Goal: Task Accomplishment & Management: Use online tool/utility

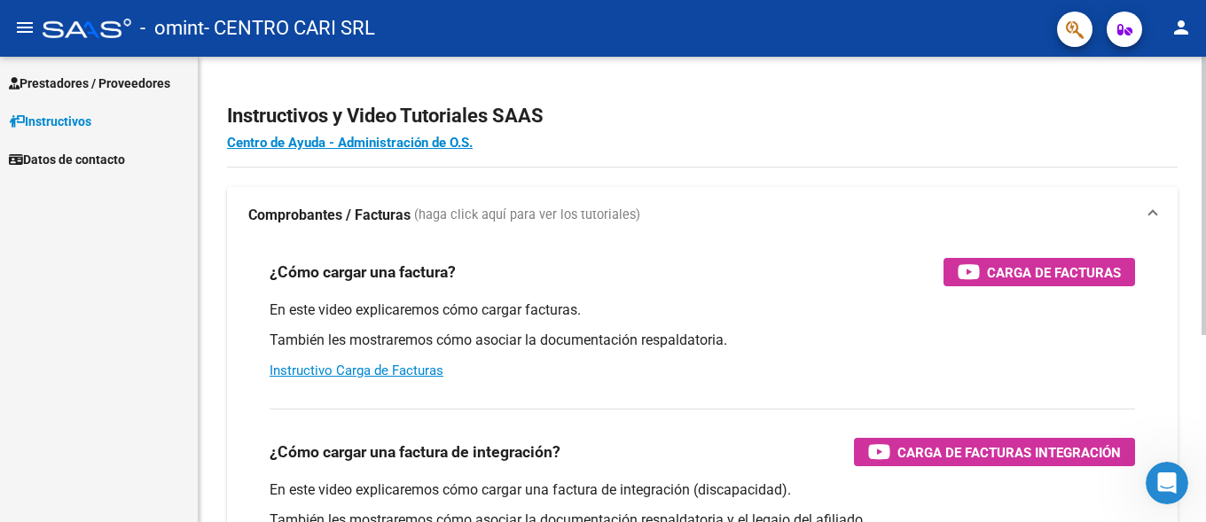
click at [724, 133] on h4 "Centro de Ayuda - Administración de O.S." at bounding box center [702, 143] width 951 height 20
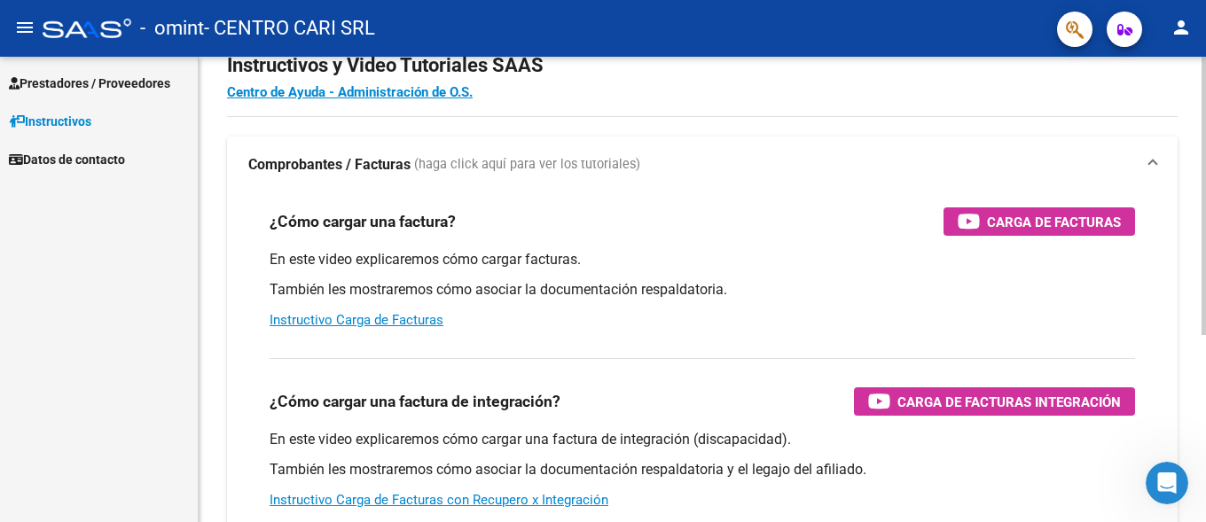
click at [1205, 163] on div at bounding box center [1204, 196] width 4 height 279
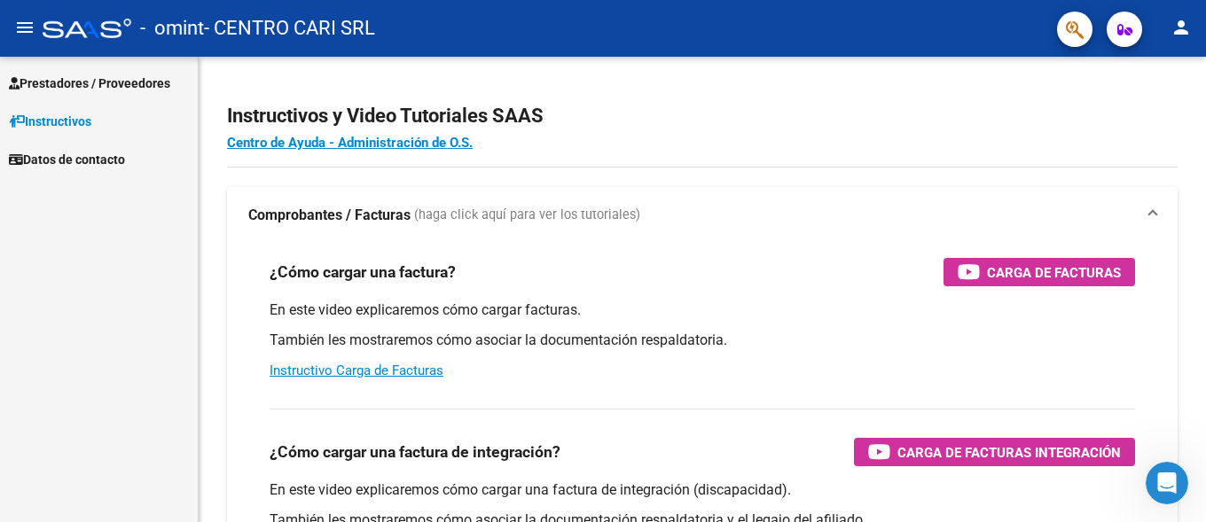
click at [31, 29] on mat-icon "menu" at bounding box center [24, 27] width 21 height 21
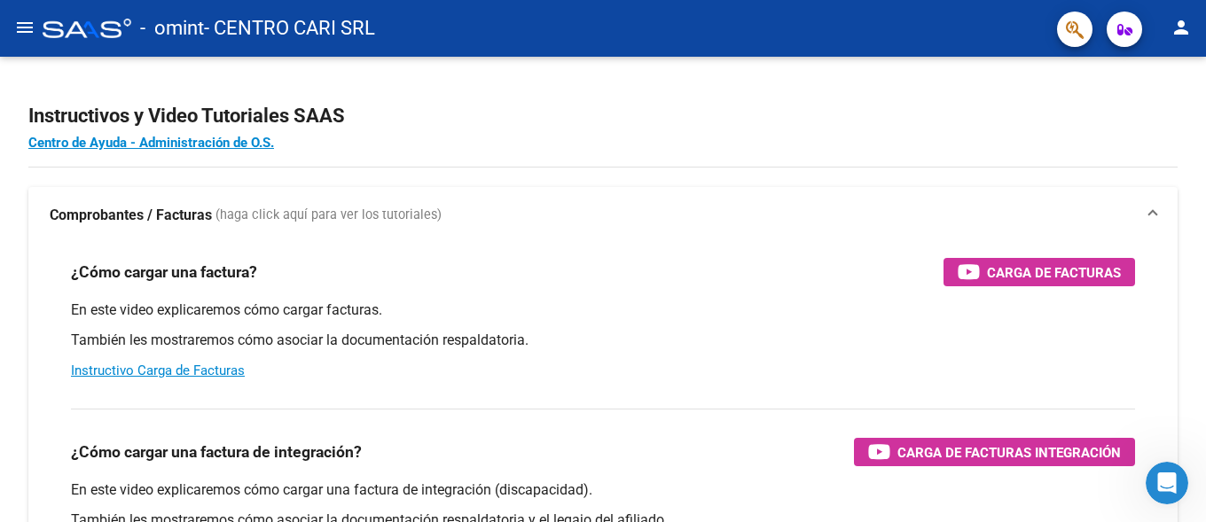
click at [19, 30] on mat-icon "menu" at bounding box center [24, 27] width 21 height 21
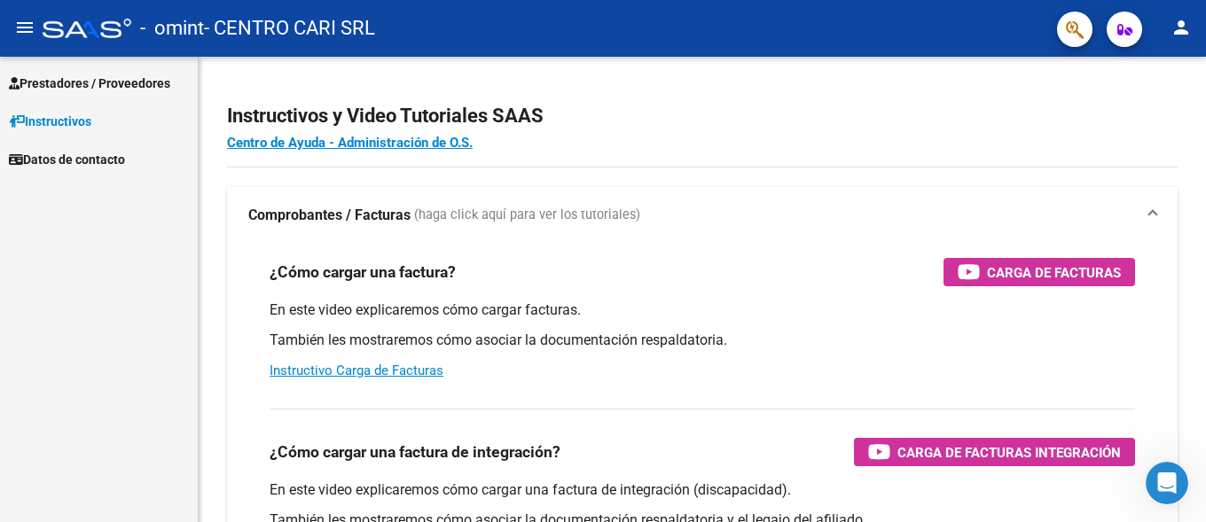
click at [96, 84] on span "Prestadores / Proveedores" at bounding box center [89, 84] width 161 height 20
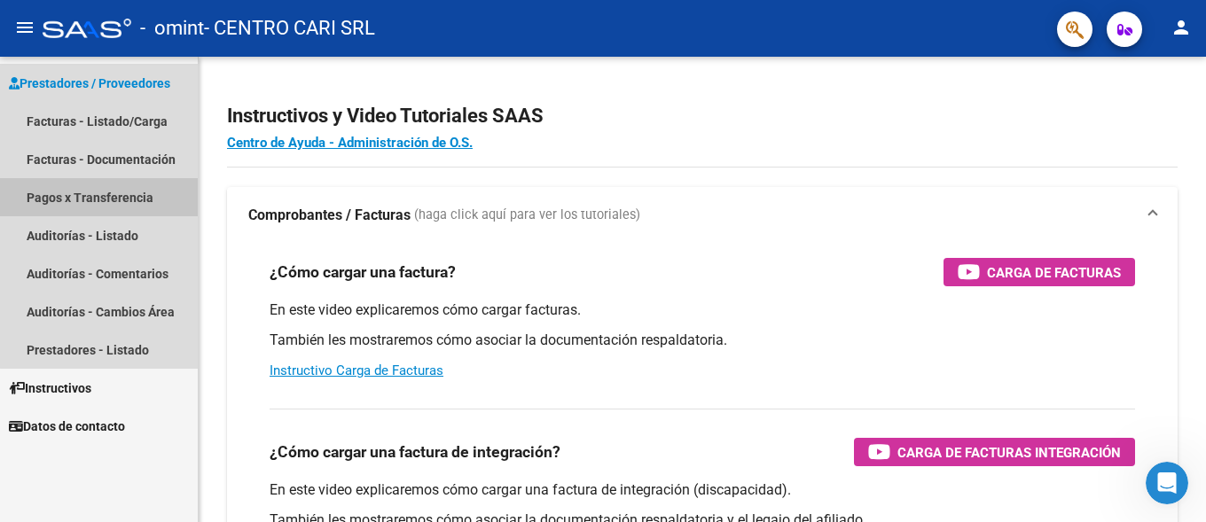
click at [130, 199] on link "Pagos x Transferencia" at bounding box center [99, 197] width 198 height 38
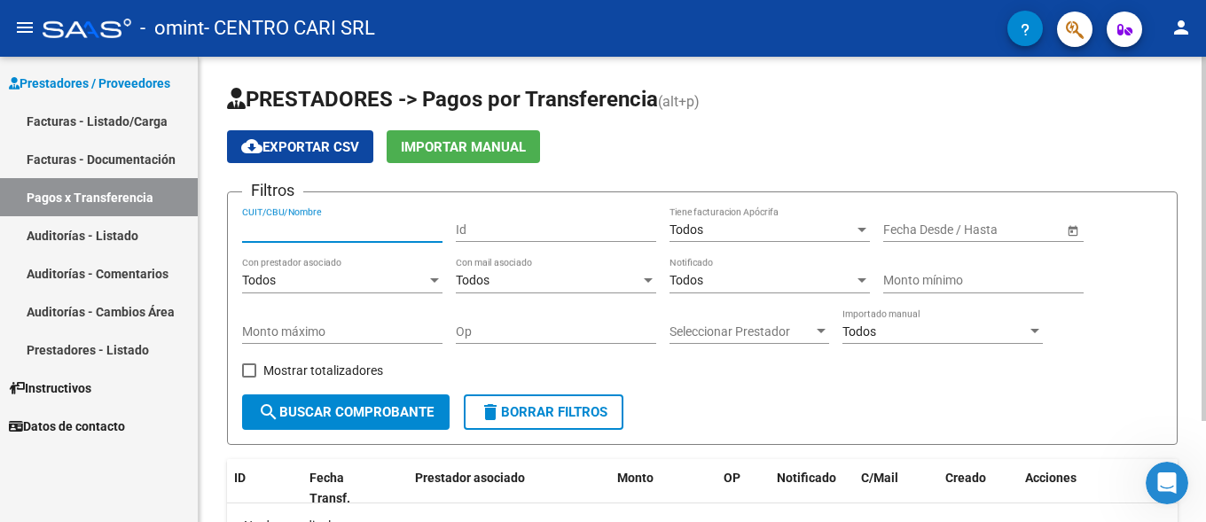
drag, startPoint x: 335, startPoint y: 231, endPoint x: 369, endPoint y: 271, distance: 52.9
click at [336, 231] on input "CUIT/CBU/Nombre" at bounding box center [342, 230] width 200 height 15
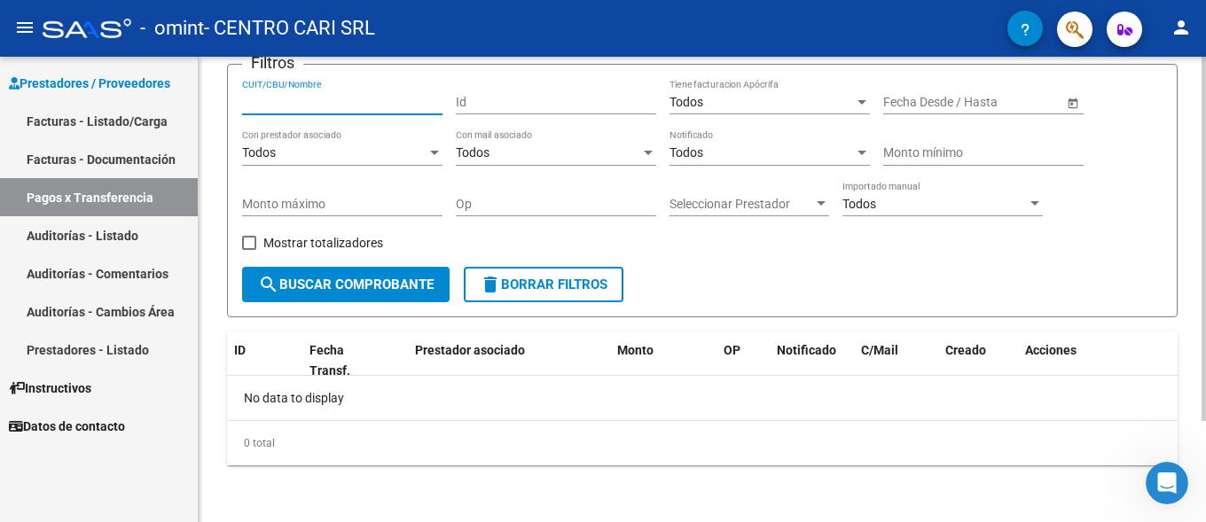
click at [328, 285] on span "search Buscar Comprobante" at bounding box center [346, 285] width 176 height 16
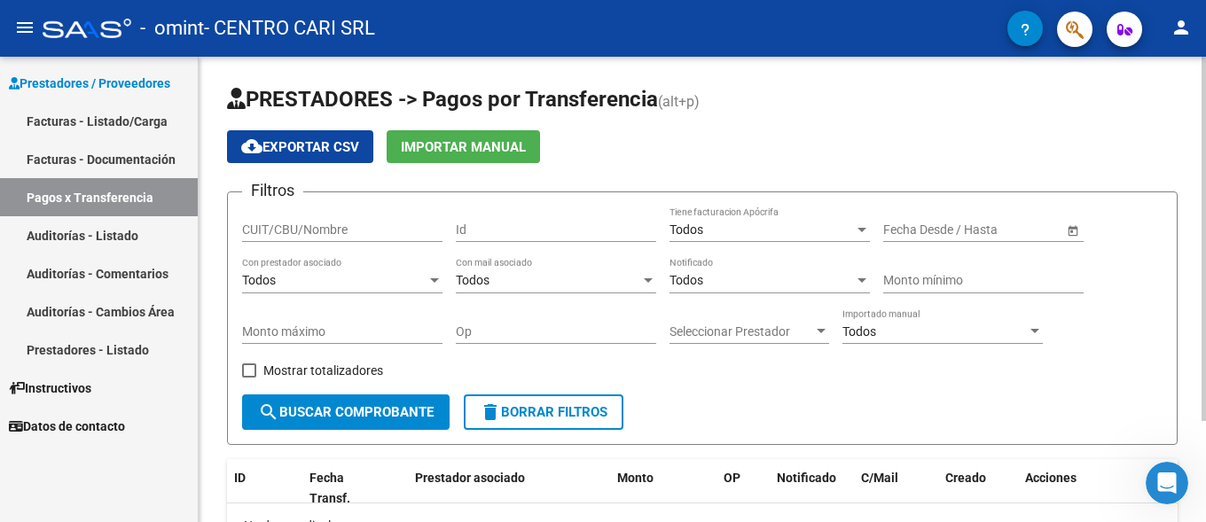
click at [388, 272] on div "Todos Con prestador asociado" at bounding box center [342, 275] width 200 height 35
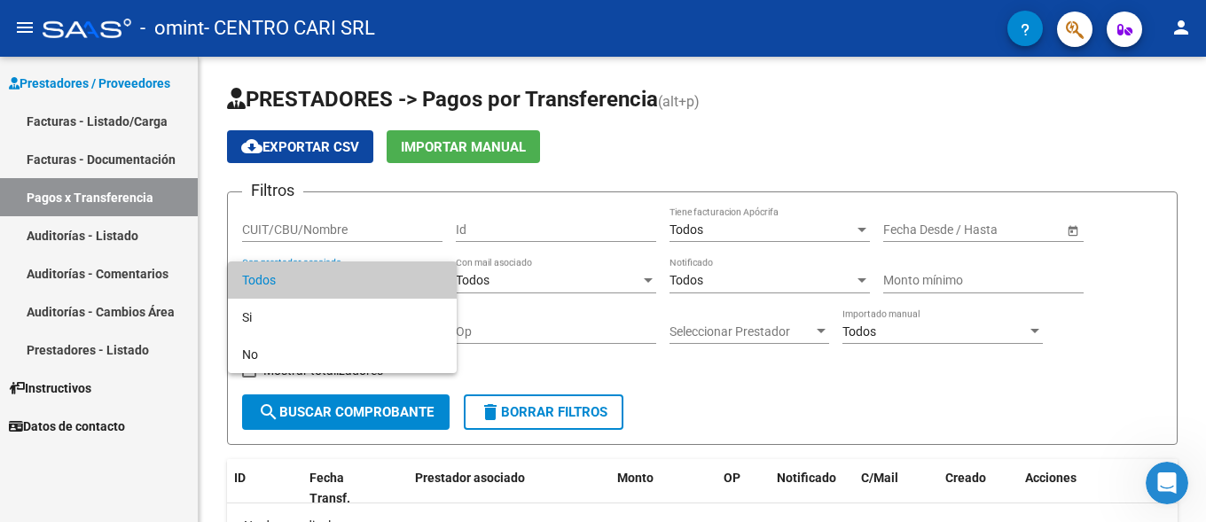
click at [737, 158] on div at bounding box center [603, 261] width 1206 height 522
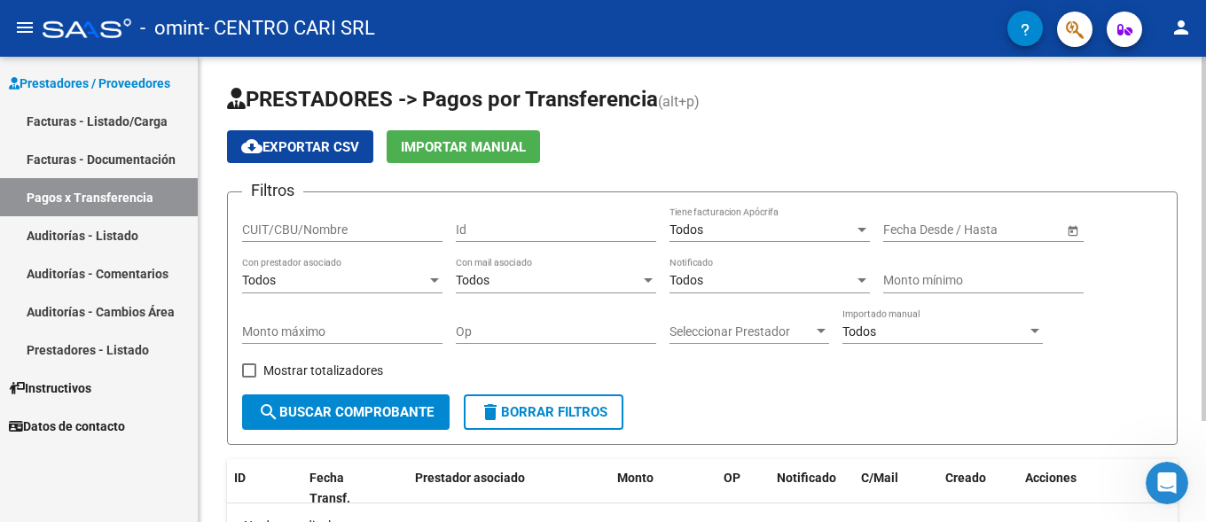
click at [732, 230] on div "Todos" at bounding box center [762, 230] width 185 height 15
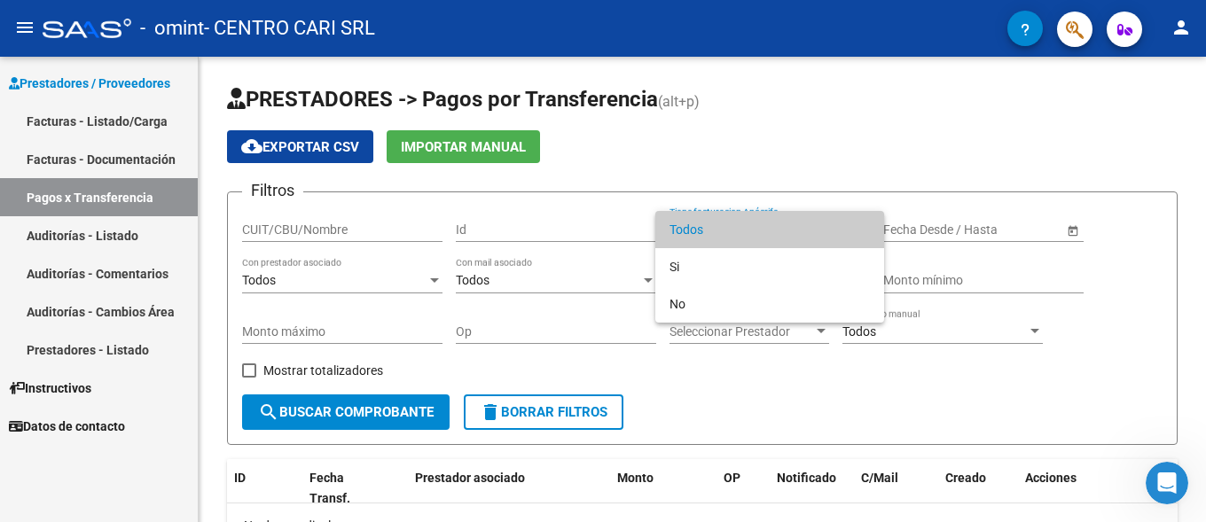
click at [779, 127] on div at bounding box center [603, 261] width 1206 height 522
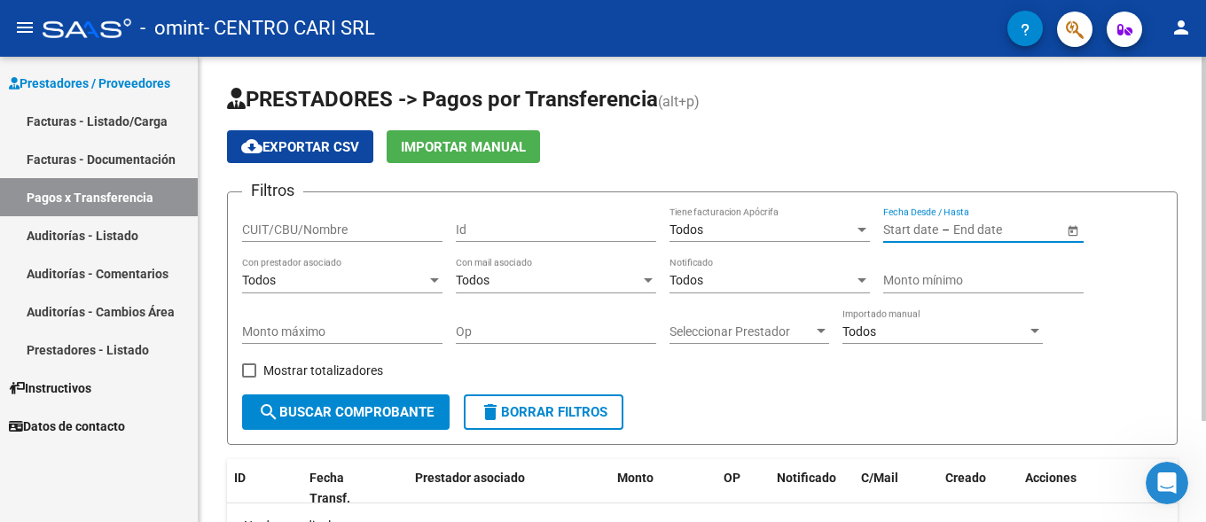
click at [921, 234] on input "text" at bounding box center [910, 230] width 55 height 15
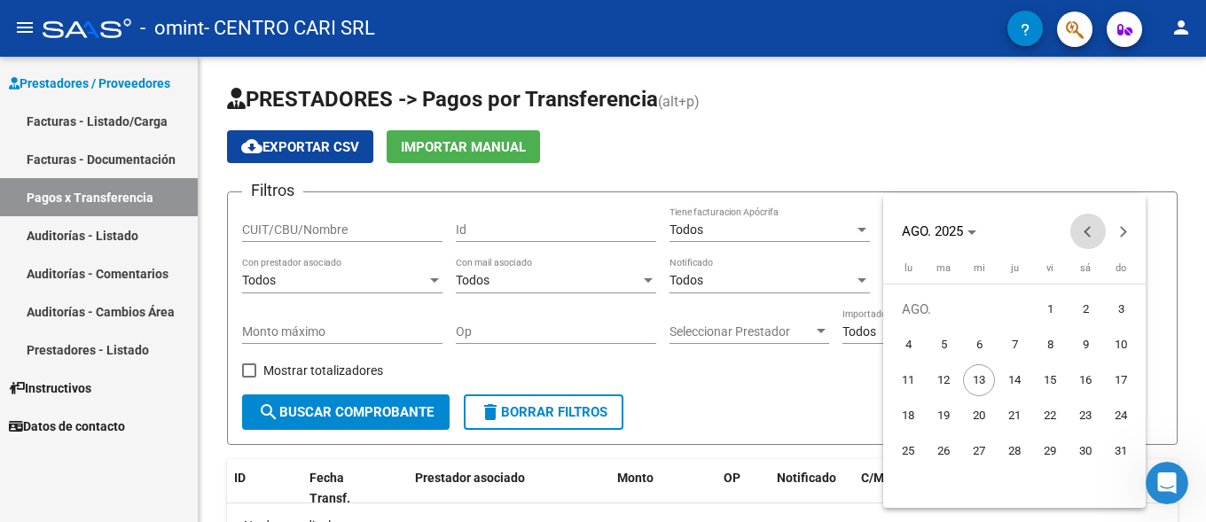
click at [1088, 229] on button "Previous month" at bounding box center [1088, 231] width 35 height 35
click at [936, 346] on span "1" at bounding box center [944, 345] width 32 height 32
type input "[DATE]"
click at [947, 339] on span "1" at bounding box center [944, 345] width 32 height 32
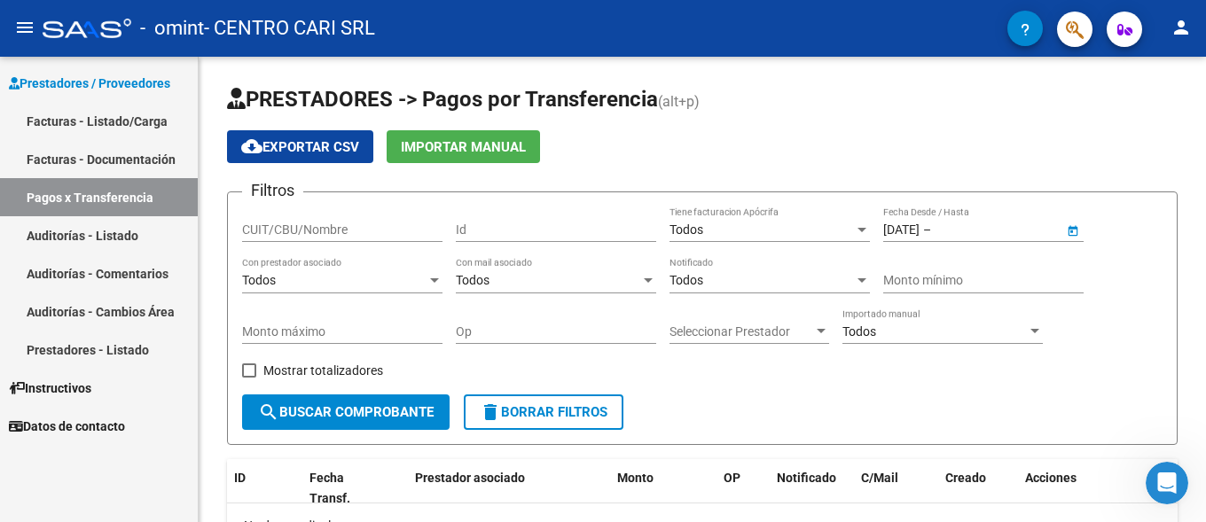
type input "[DATE]"
drag, startPoint x: 1009, startPoint y: 229, endPoint x: 970, endPoint y: 224, distance: 38.4
click at [970, 224] on input "[DATE]" at bounding box center [978, 230] width 87 height 15
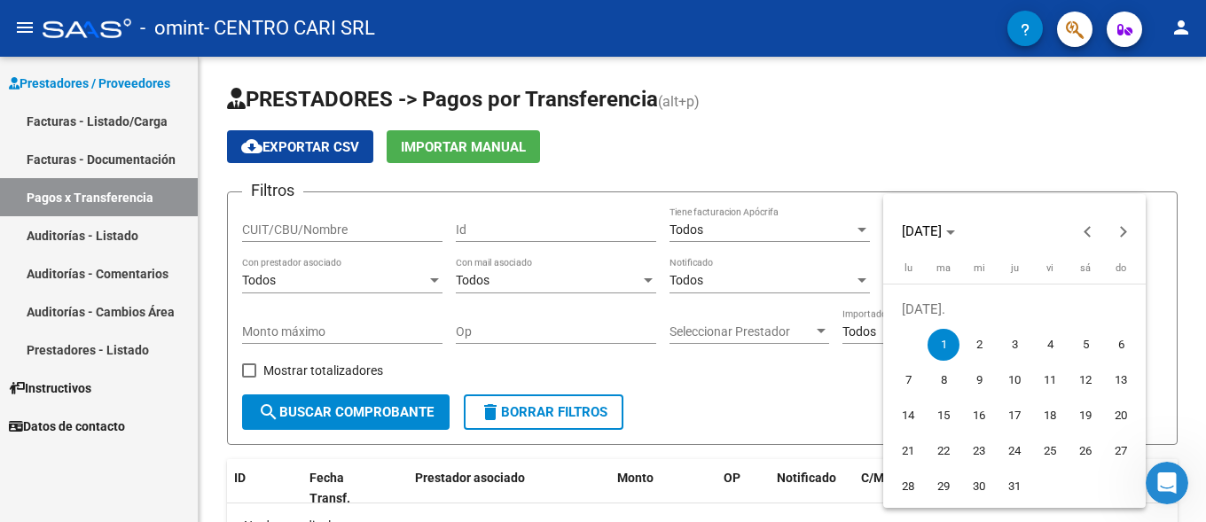
click at [1021, 483] on span "31" at bounding box center [1015, 487] width 32 height 32
type input "[DATE]"
click at [1128, 241] on span "Next month" at bounding box center [1123, 231] width 35 height 35
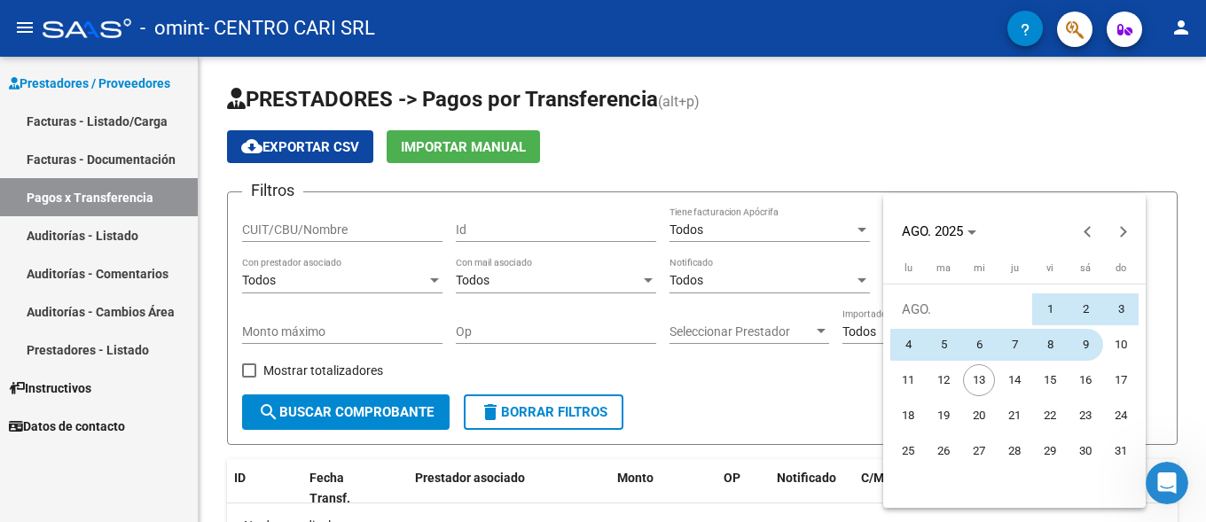
click at [1085, 337] on span "9" at bounding box center [1086, 345] width 32 height 32
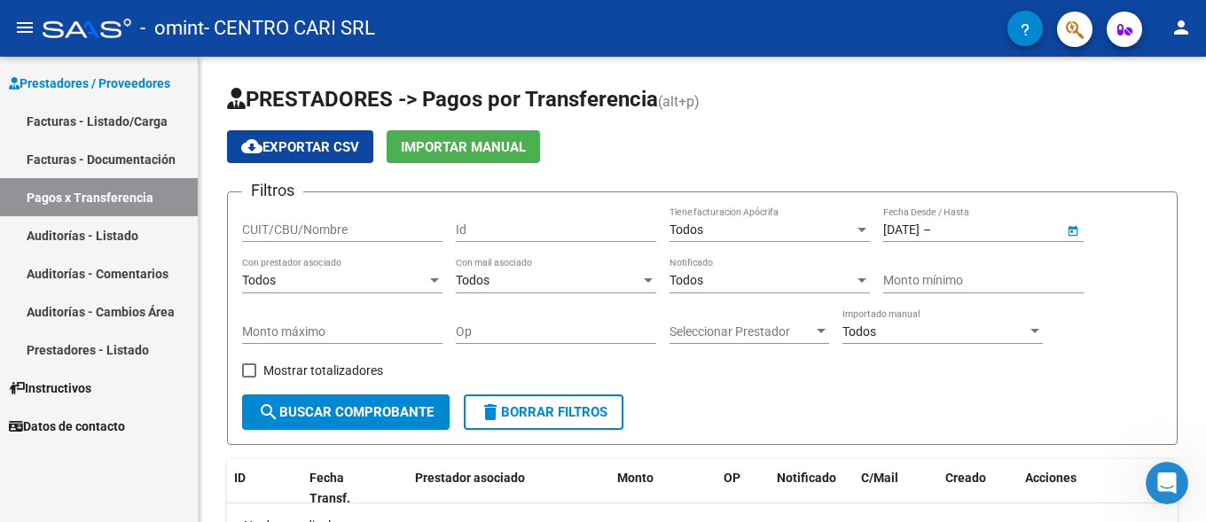
type input "[DATE]"
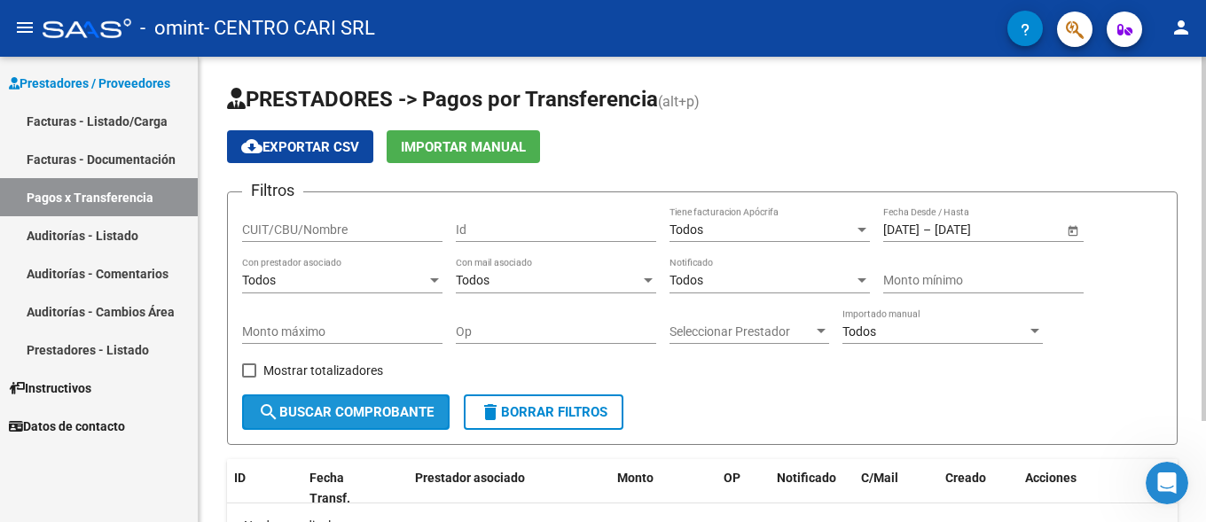
click at [287, 416] on span "search Buscar Comprobante" at bounding box center [346, 412] width 176 height 16
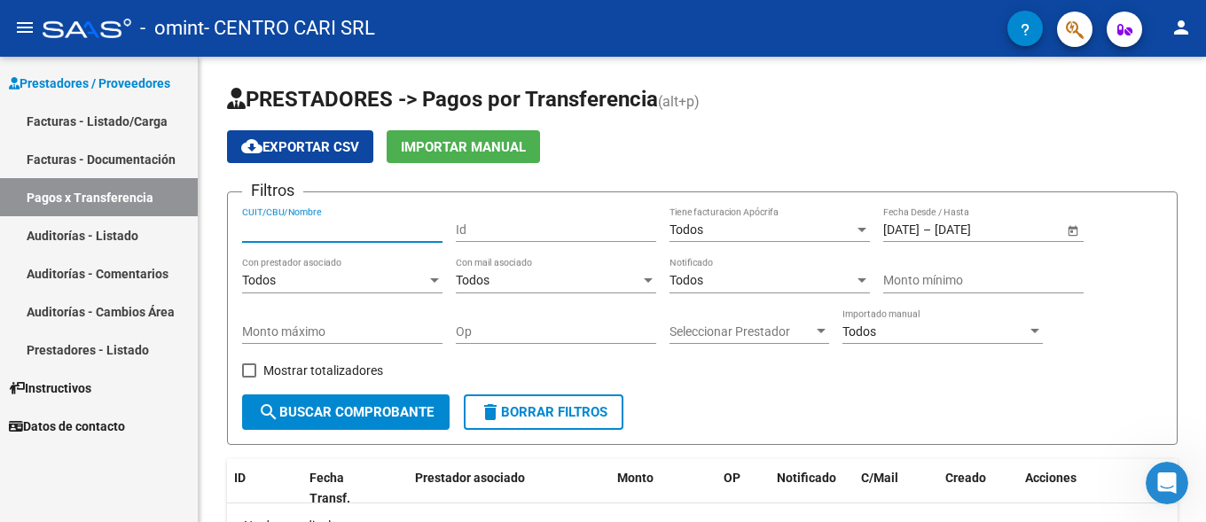
drag, startPoint x: 301, startPoint y: 227, endPoint x: 94, endPoint y: 215, distance: 207.1
click at [299, 227] on input "CUIT/CBU/Nombre" at bounding box center [342, 230] width 200 height 15
click at [43, 197] on link "Pagos x Transferencia" at bounding box center [99, 197] width 198 height 38
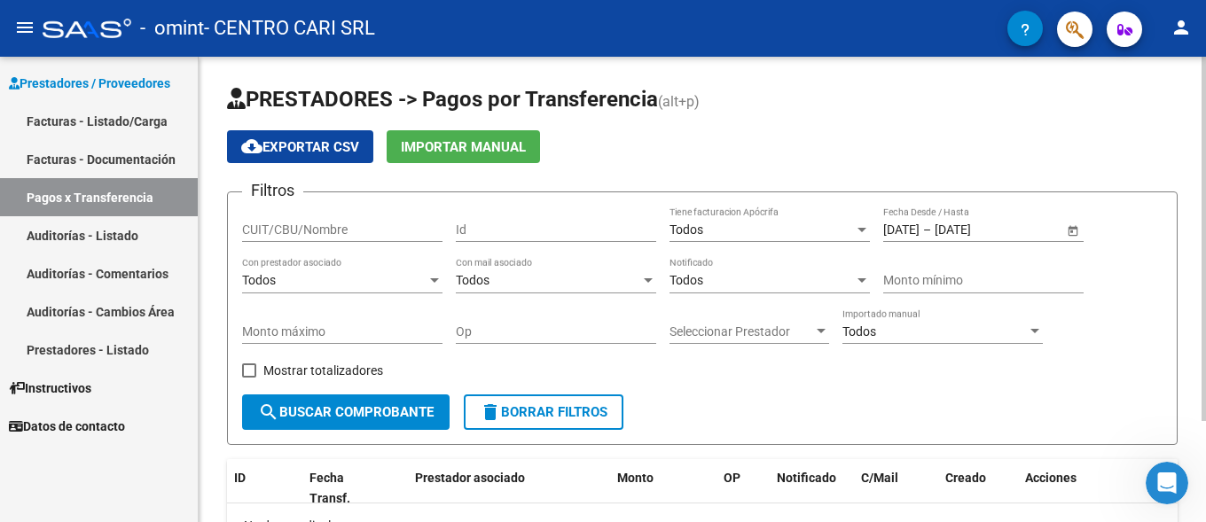
click at [287, 278] on div "Todos" at bounding box center [334, 280] width 185 height 15
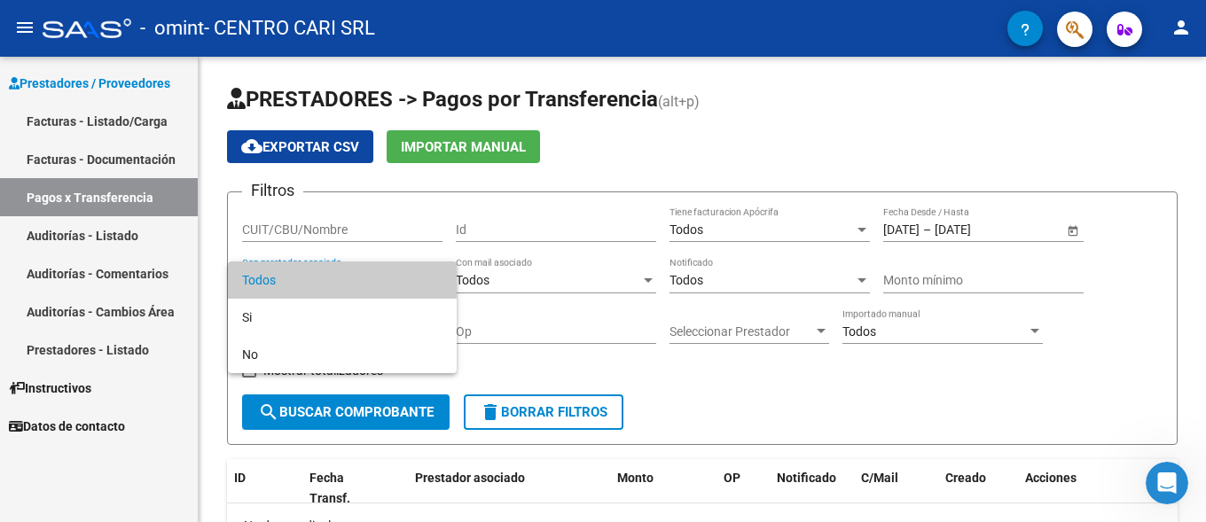
click at [758, 150] on div at bounding box center [603, 261] width 1206 height 522
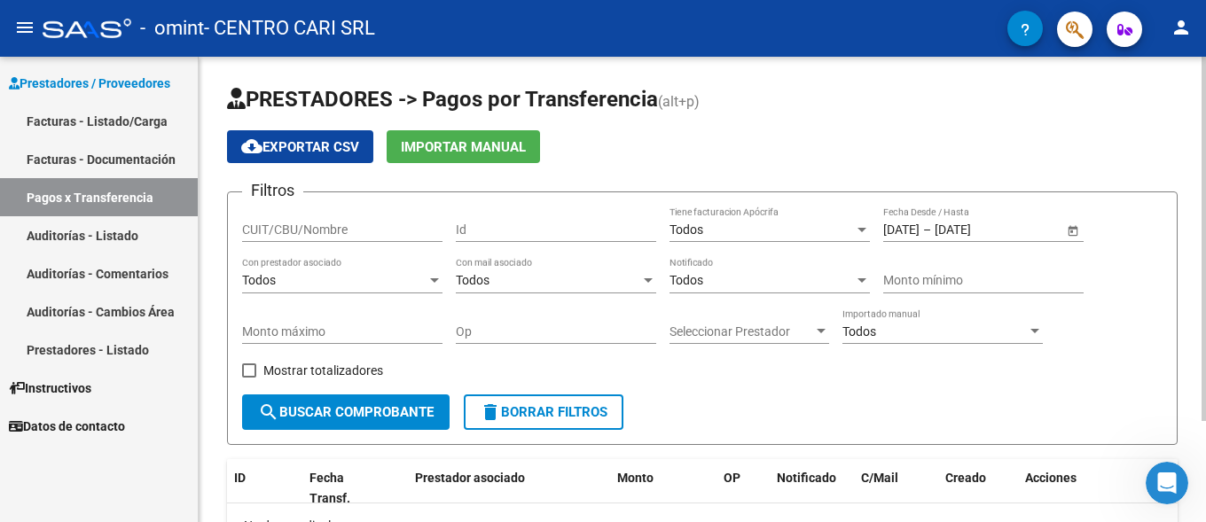
scroll to position [129, 0]
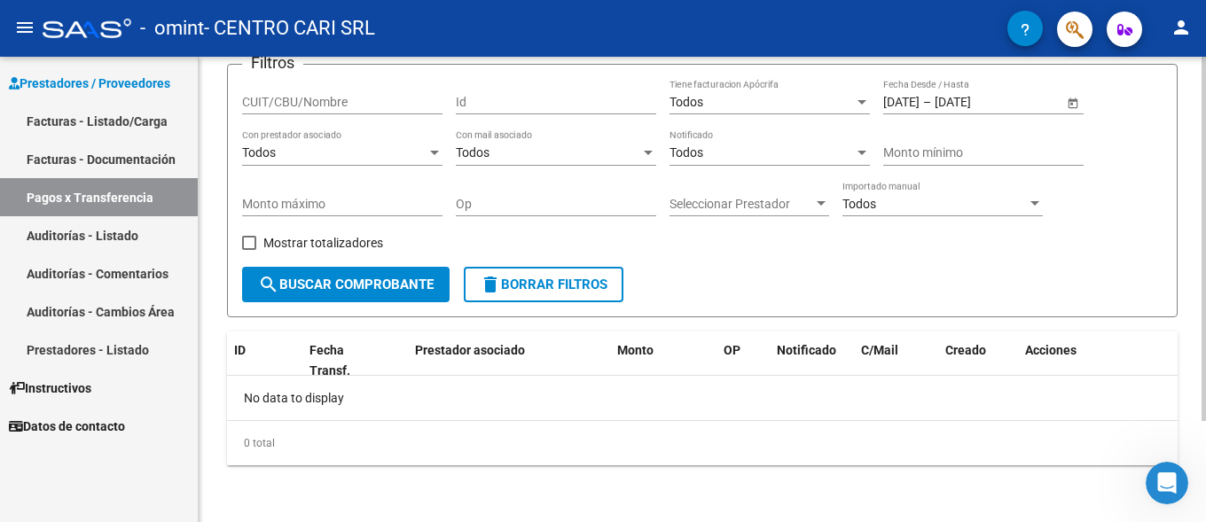
click at [1075, 101] on span "Open calendar" at bounding box center [1073, 103] width 43 height 43
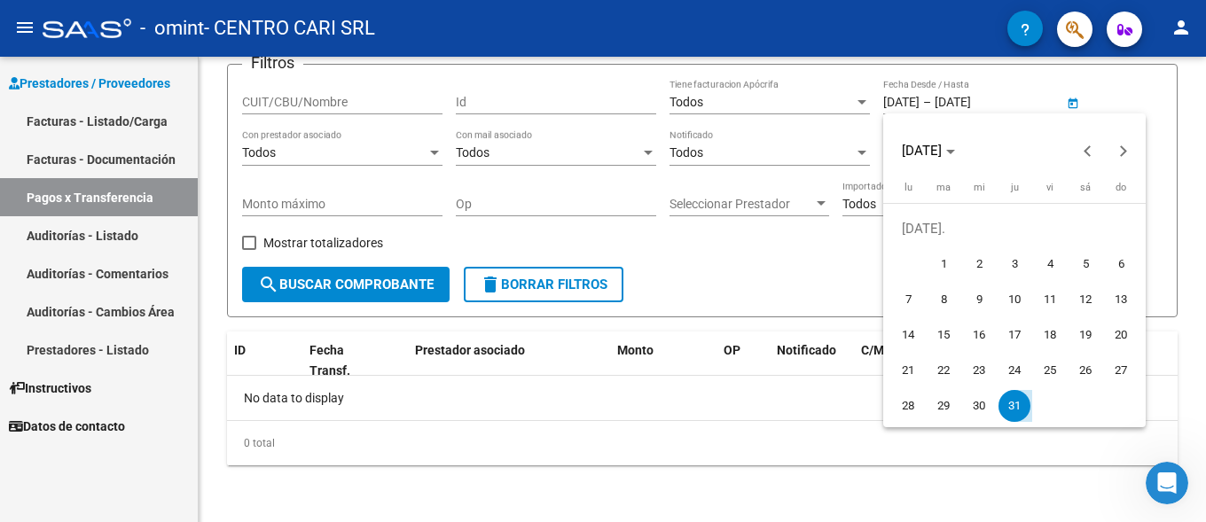
click at [954, 264] on span "1" at bounding box center [944, 264] width 32 height 32
type input "[DATE]"
click at [1176, 94] on div at bounding box center [603, 261] width 1206 height 522
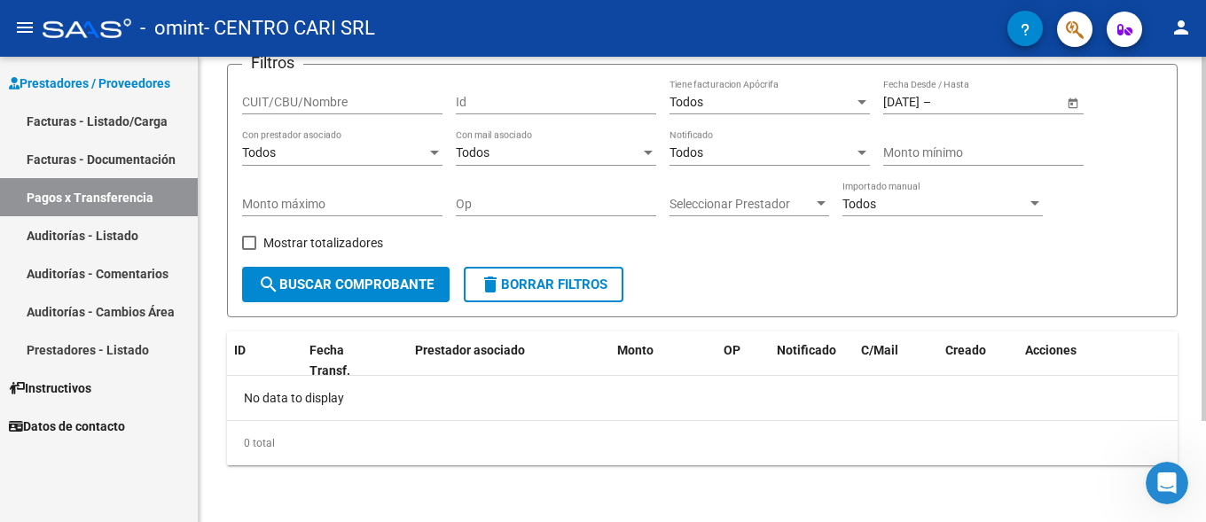
click at [1072, 109] on span "Open calendar" at bounding box center [1073, 103] width 43 height 43
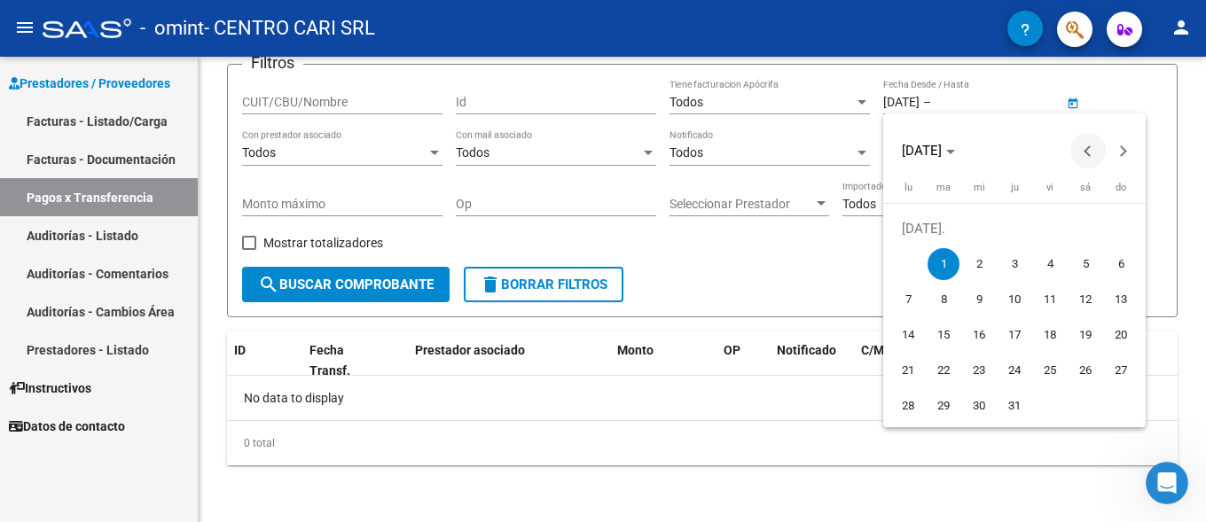
click at [1089, 152] on button "Previous month" at bounding box center [1088, 150] width 35 height 35
click at [1125, 233] on span "1" at bounding box center [1121, 229] width 32 height 32
type input "[DATE]"
click at [1185, 116] on div at bounding box center [603, 261] width 1206 height 522
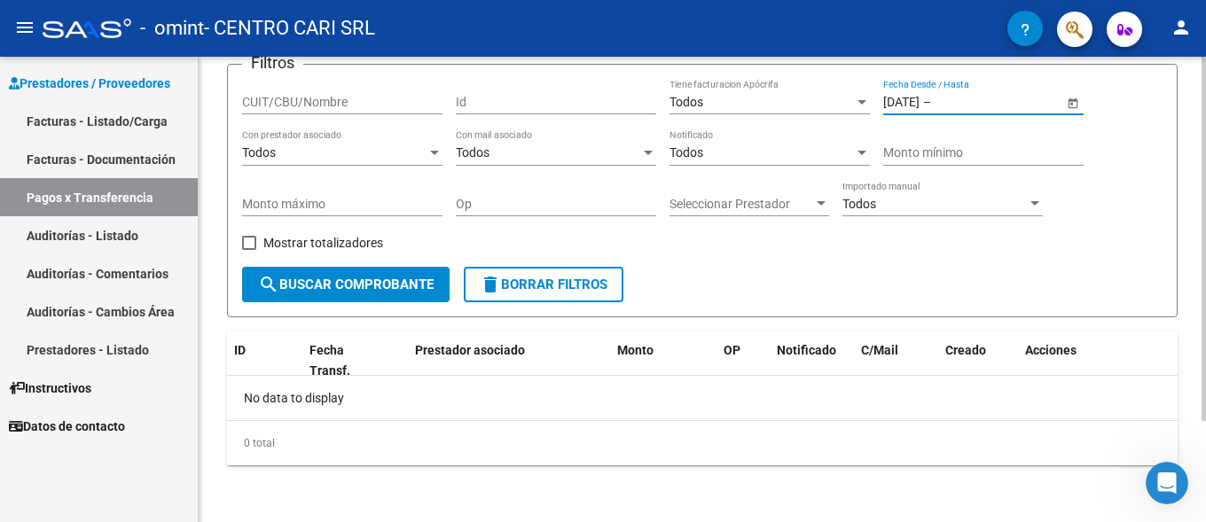
click at [1018, 101] on input "text" at bounding box center [978, 102] width 87 height 15
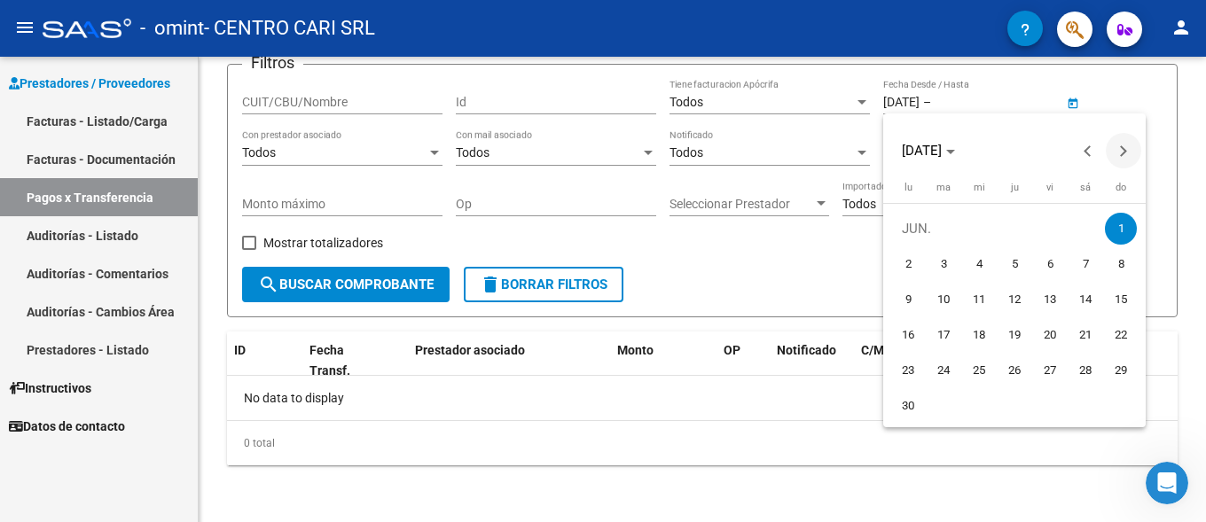
click at [1114, 153] on span "Next month" at bounding box center [1123, 150] width 35 height 35
click at [1039, 232] on span "1" at bounding box center [1050, 229] width 32 height 32
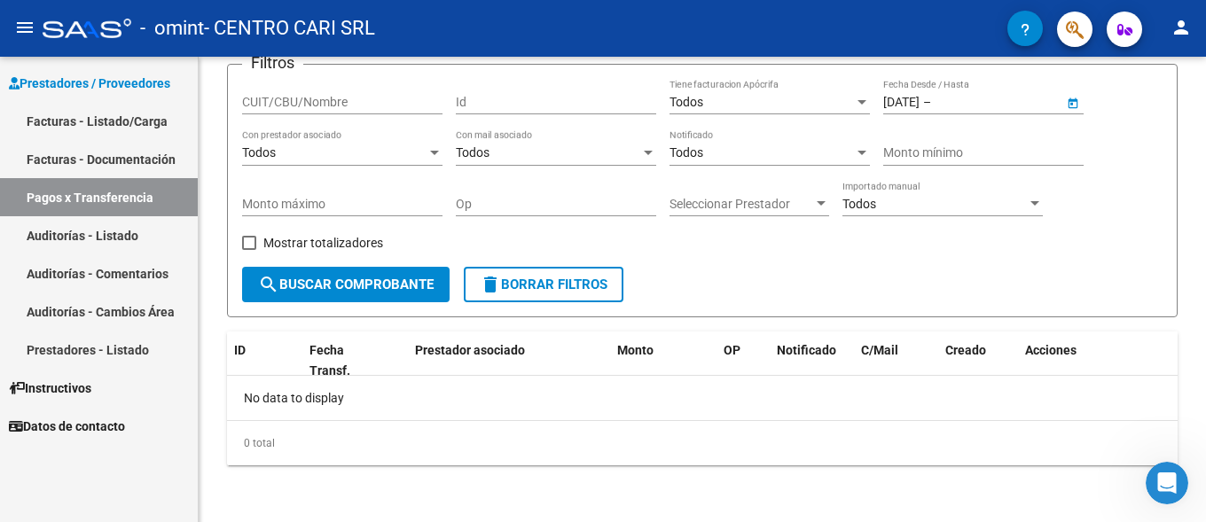
type input "[DATE]"
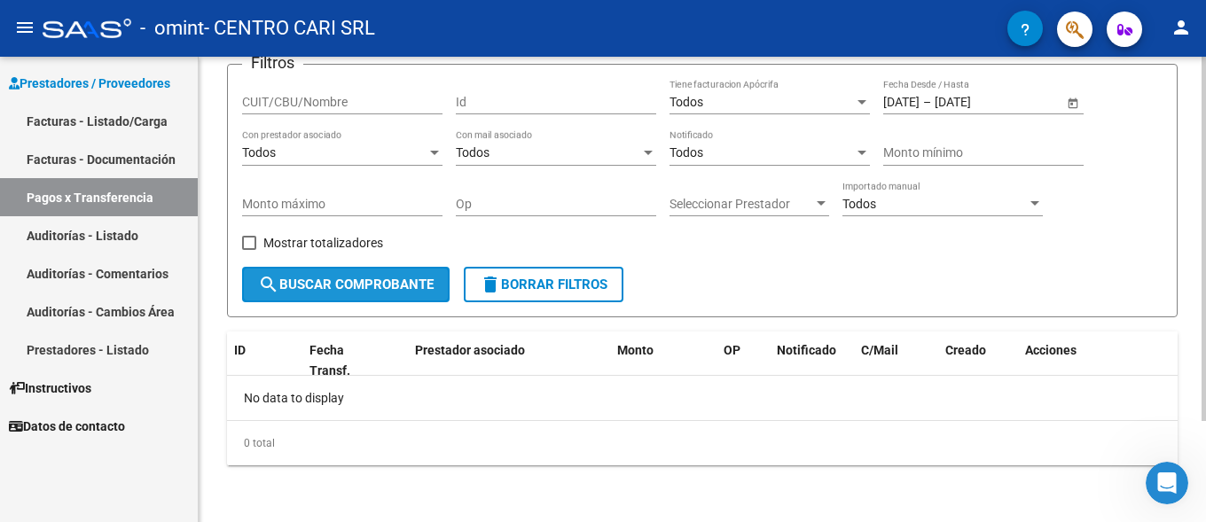
click at [323, 281] on span "search Buscar Comprobante" at bounding box center [346, 285] width 176 height 16
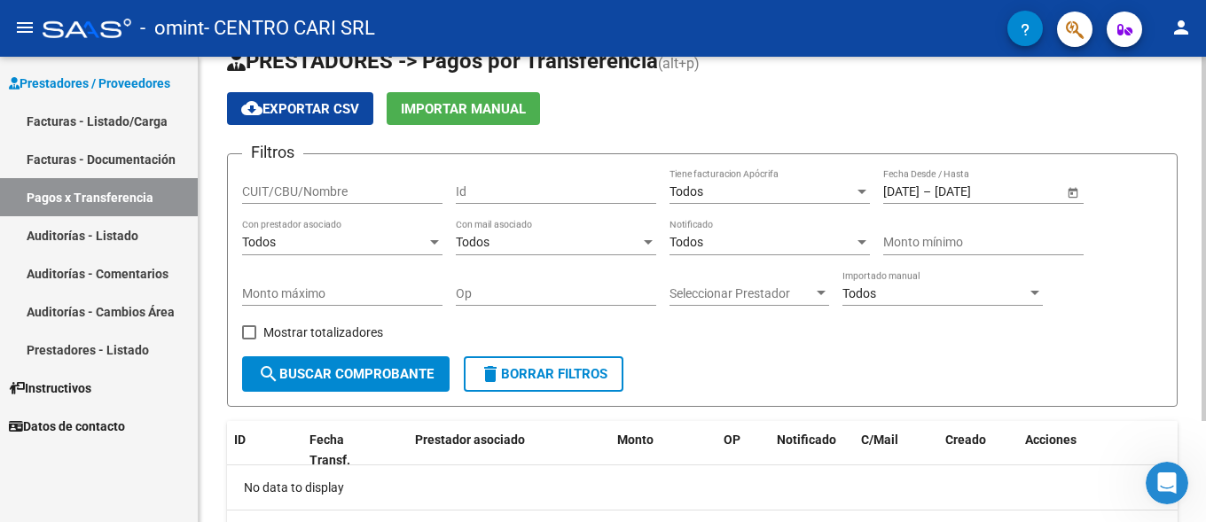
scroll to position [0, 0]
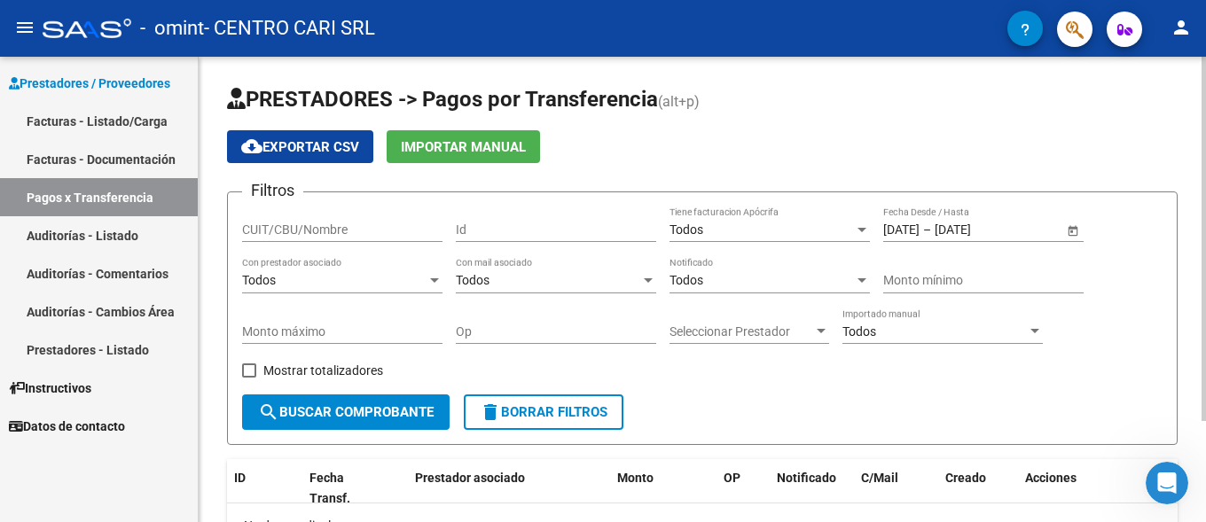
click at [1075, 232] on span "Open calendar" at bounding box center [1073, 230] width 43 height 43
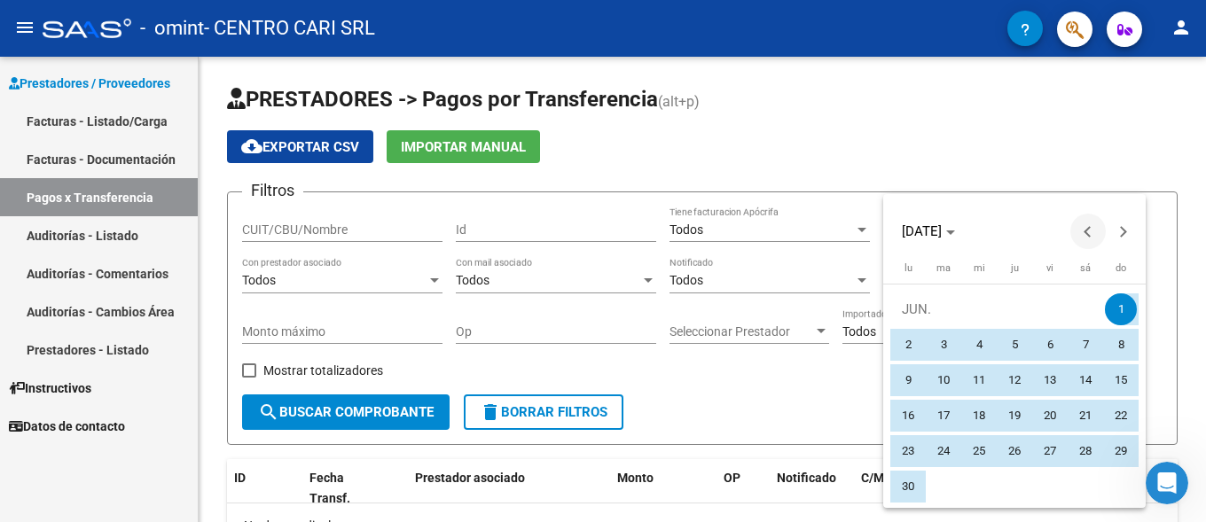
click at [1072, 223] on span "Previous month" at bounding box center [1088, 231] width 35 height 35
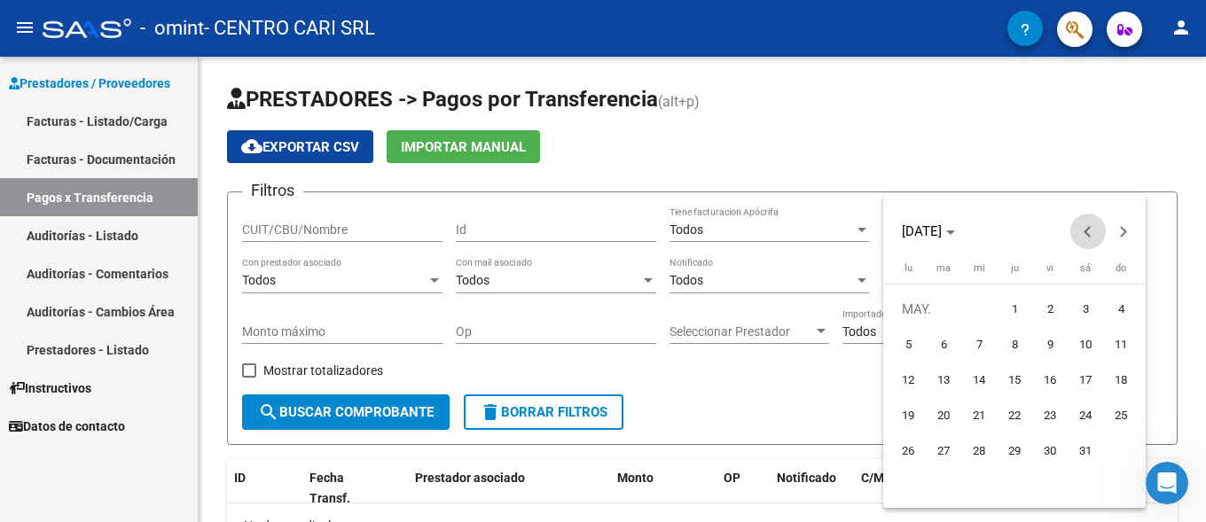
click at [1082, 221] on span "Previous month" at bounding box center [1088, 231] width 35 height 35
click at [956, 340] on span "1" at bounding box center [944, 345] width 32 height 32
type input "[DATE]"
click at [941, 346] on span "1" at bounding box center [944, 345] width 32 height 32
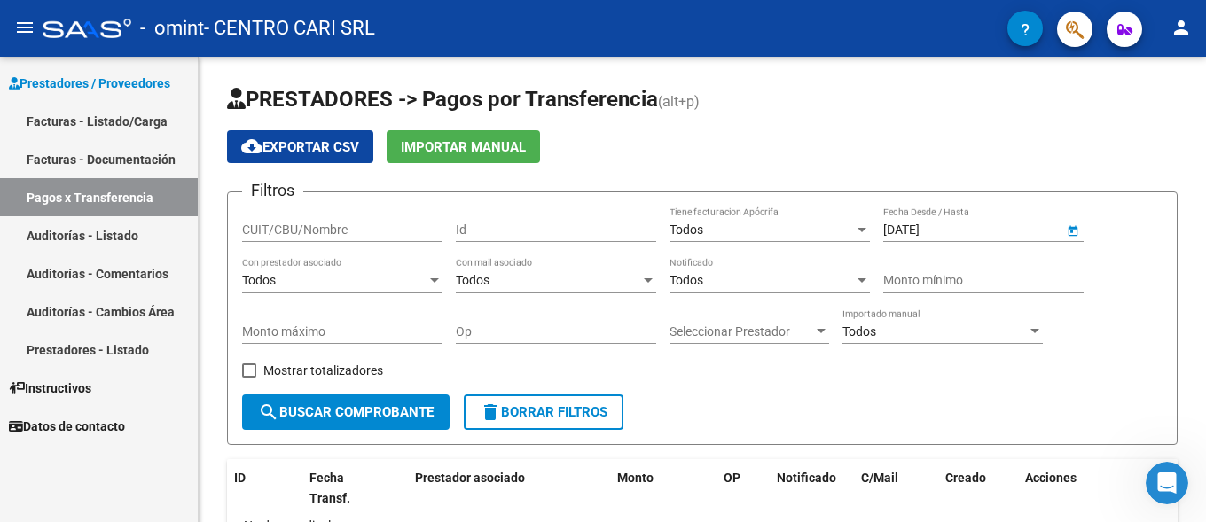
type input "[DATE]"
click at [1020, 232] on input "[DATE]" at bounding box center [978, 230] width 87 height 15
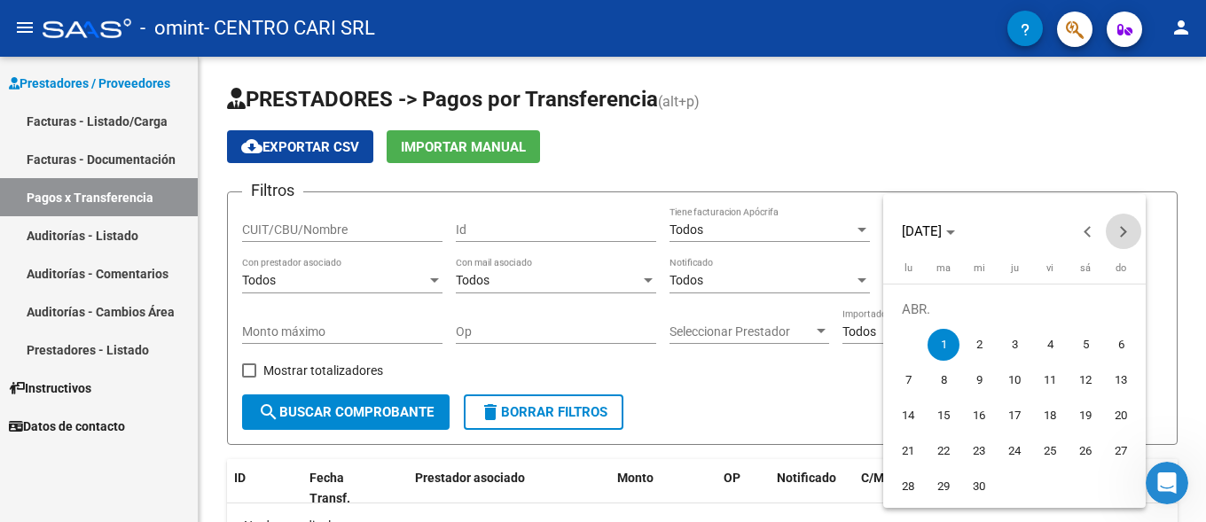
click at [1125, 224] on span "Next month" at bounding box center [1123, 231] width 35 height 35
click at [1080, 235] on span "Previous month" at bounding box center [1088, 231] width 35 height 35
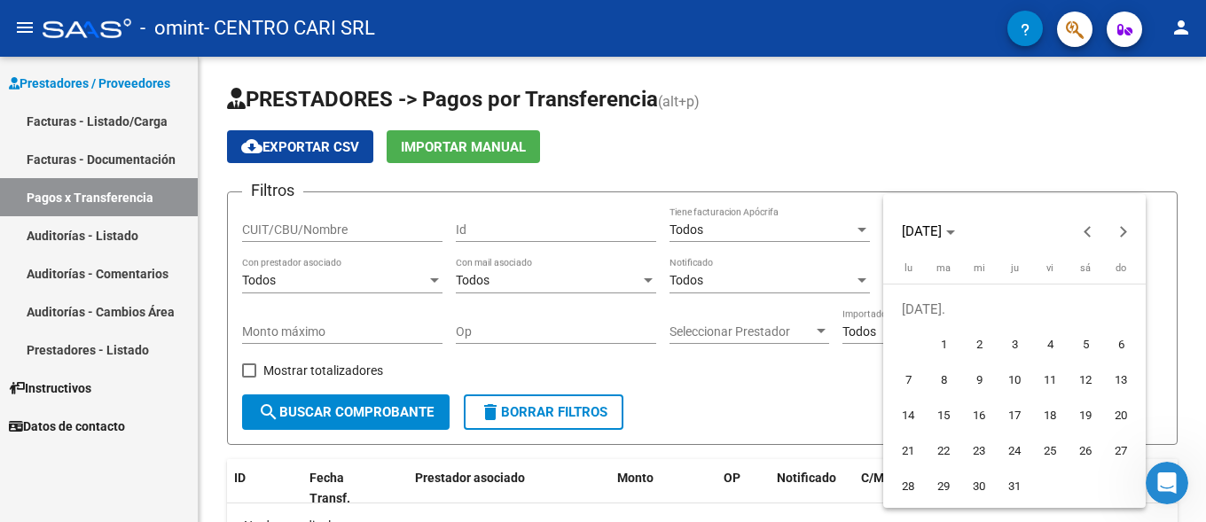
click at [1007, 487] on span "31" at bounding box center [1015, 487] width 32 height 32
type input "[DATE]"
click at [1007, 487] on span "31" at bounding box center [1015, 487] width 32 height 32
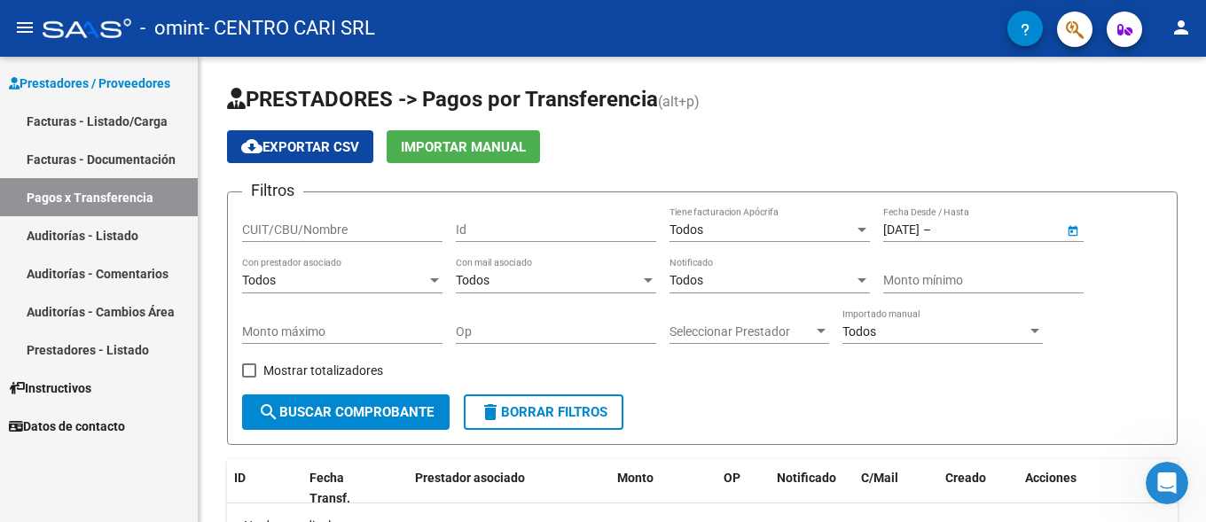
type input "[DATE]"
click at [901, 234] on input "[DATE]" at bounding box center [901, 230] width 36 height 15
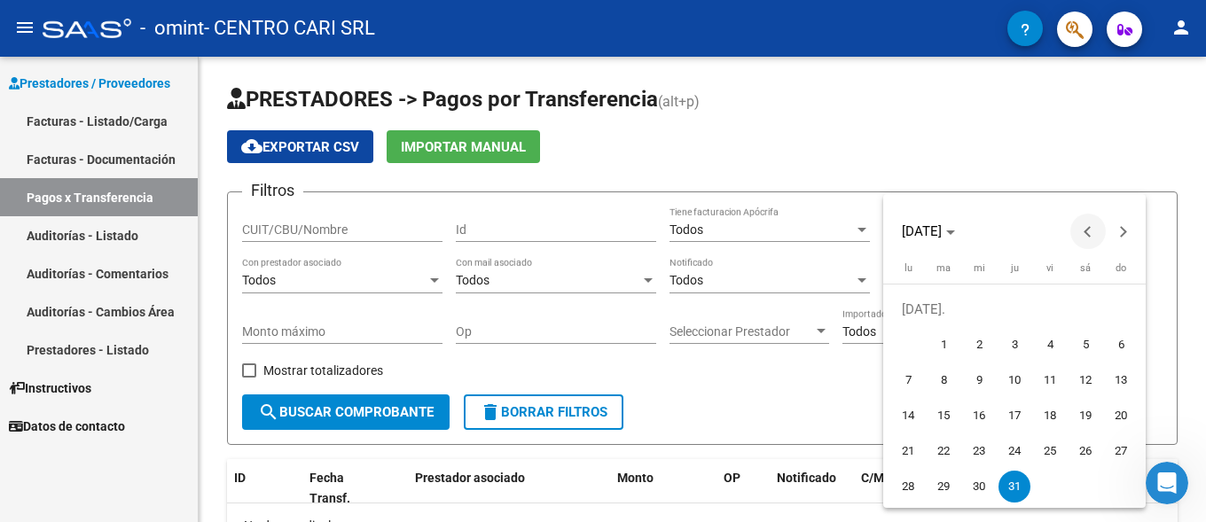
click at [1085, 229] on span "Previous month" at bounding box center [1088, 231] width 35 height 35
click at [1015, 310] on span "1" at bounding box center [1015, 310] width 32 height 32
type input "[DATE]"
click at [1036, 123] on div at bounding box center [603, 261] width 1206 height 522
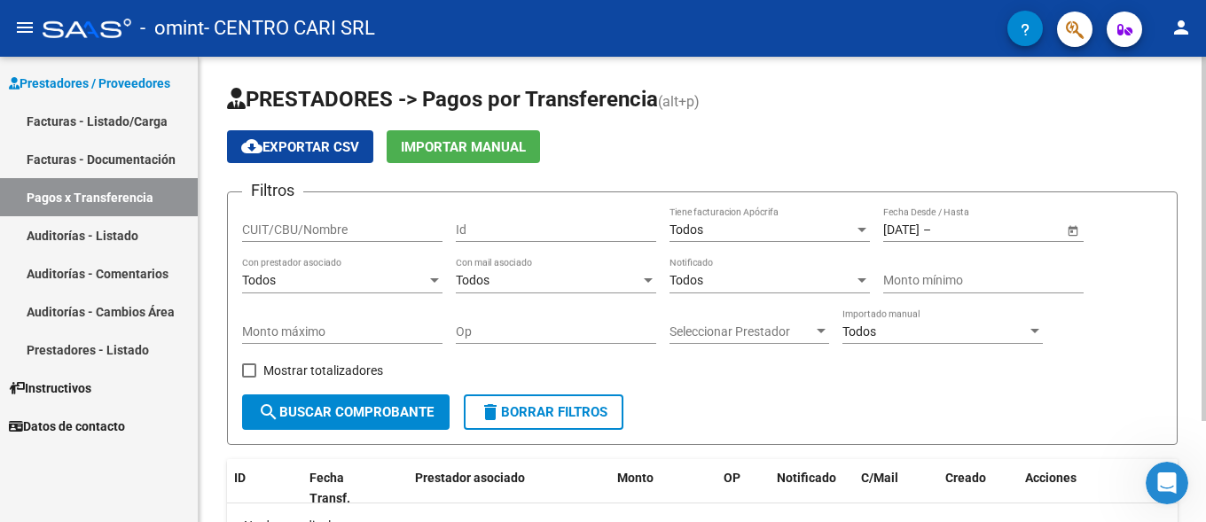
click at [1004, 220] on div "[DATE] [DATE] – End date Fecha Desde / Hasta" at bounding box center [973, 224] width 180 height 35
click at [978, 232] on input "text" at bounding box center [978, 230] width 87 height 15
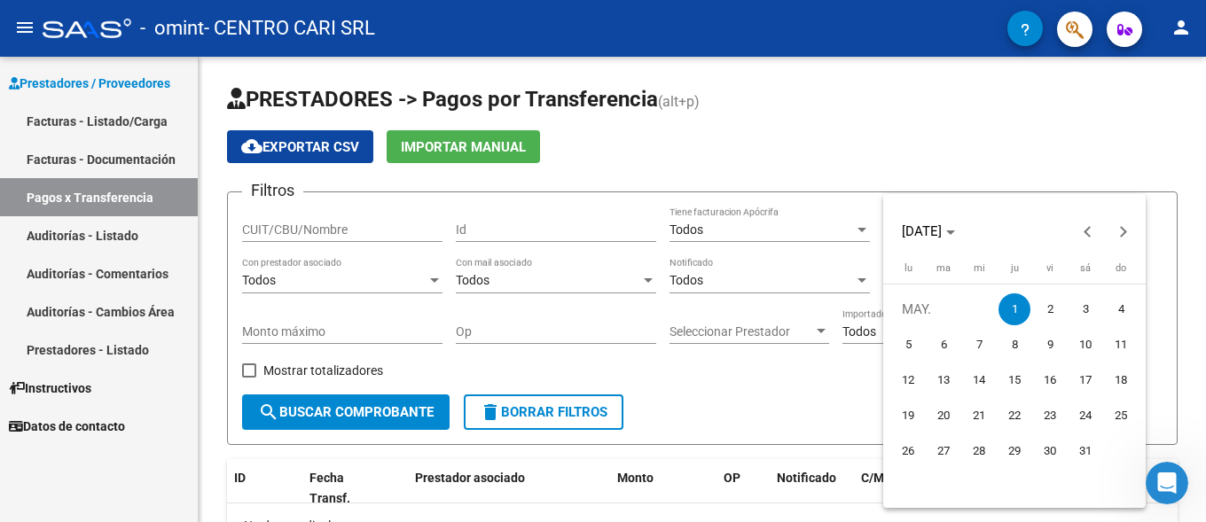
click at [1037, 163] on div at bounding box center [603, 261] width 1206 height 522
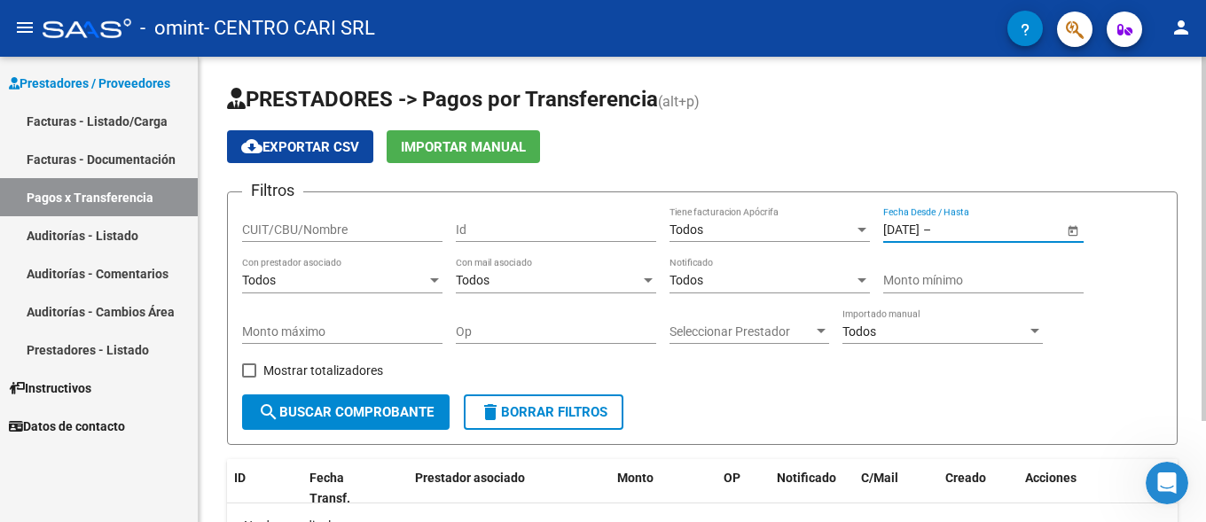
click at [1007, 235] on input "text" at bounding box center [978, 230] width 87 height 15
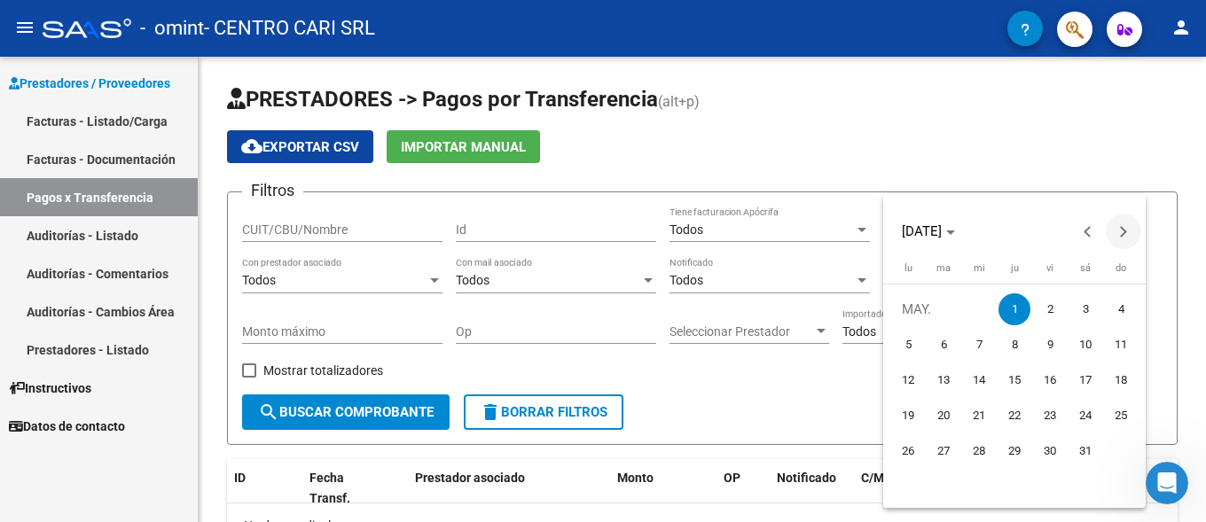
click at [1119, 233] on button "Next month" at bounding box center [1123, 231] width 35 height 35
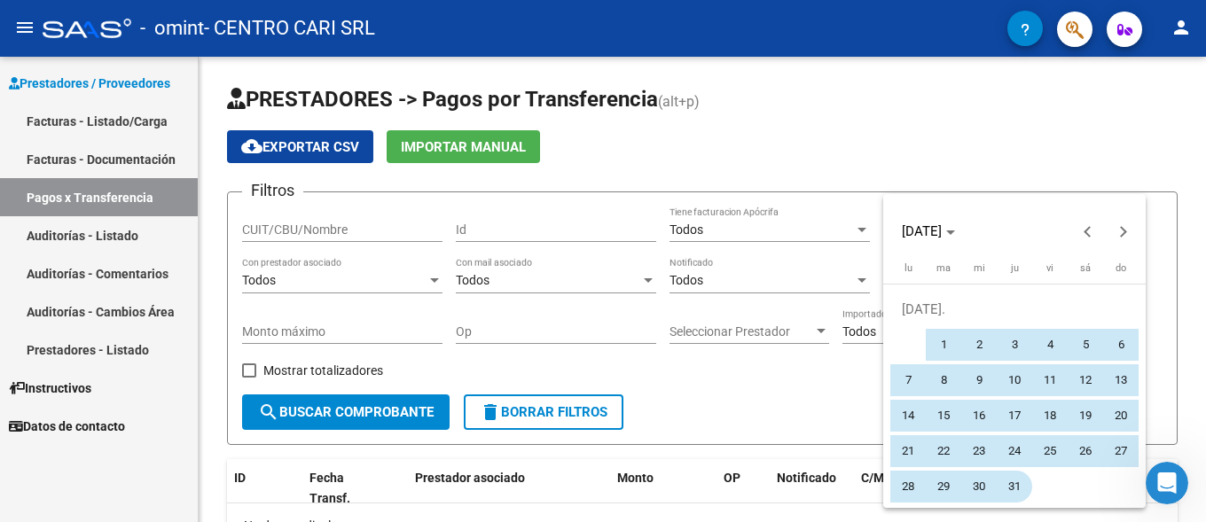
click at [1019, 493] on span "31" at bounding box center [1015, 487] width 32 height 32
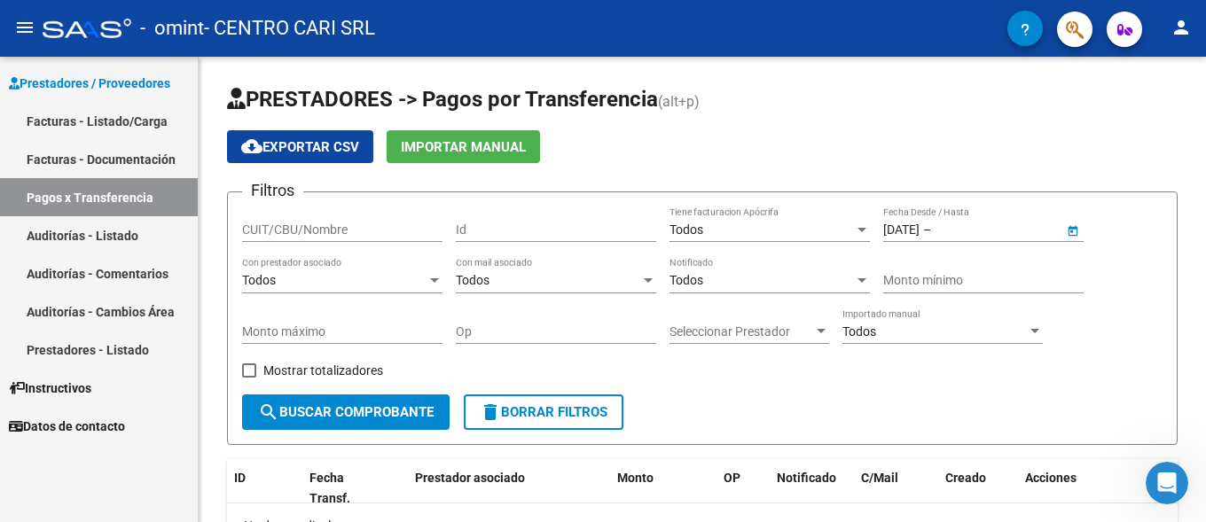
type input "[DATE]"
click at [394, 416] on span "search Buscar Comprobante" at bounding box center [346, 412] width 176 height 16
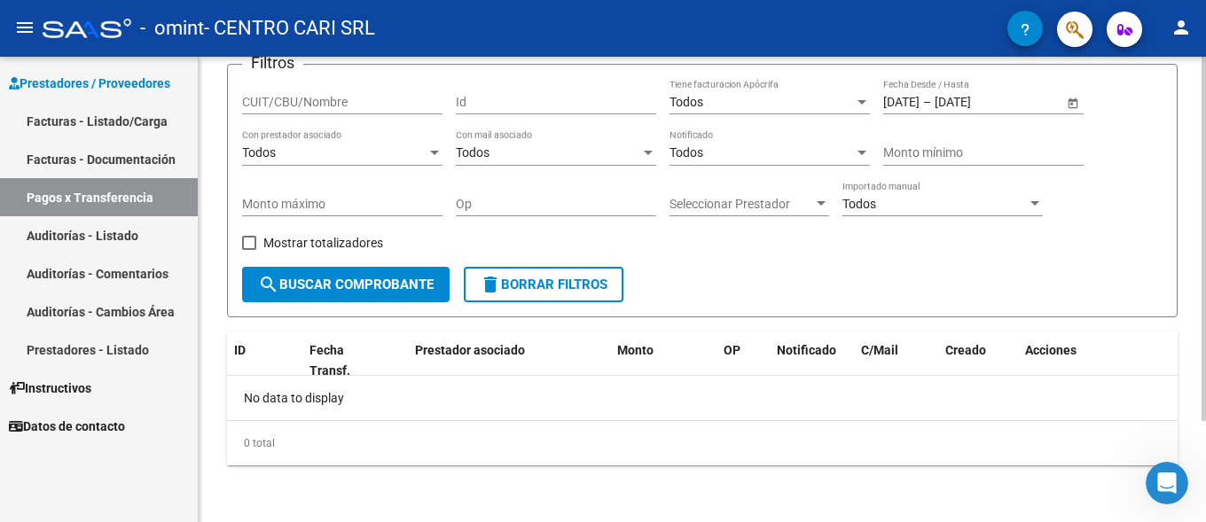
click at [741, 241] on div "Filtros CUIT/CBU/Nombre Id Todos Tiene facturacion Apócrifa [DATE] [DATE] – [DA…" at bounding box center [702, 173] width 921 height 188
